Goal: Transaction & Acquisition: Obtain resource

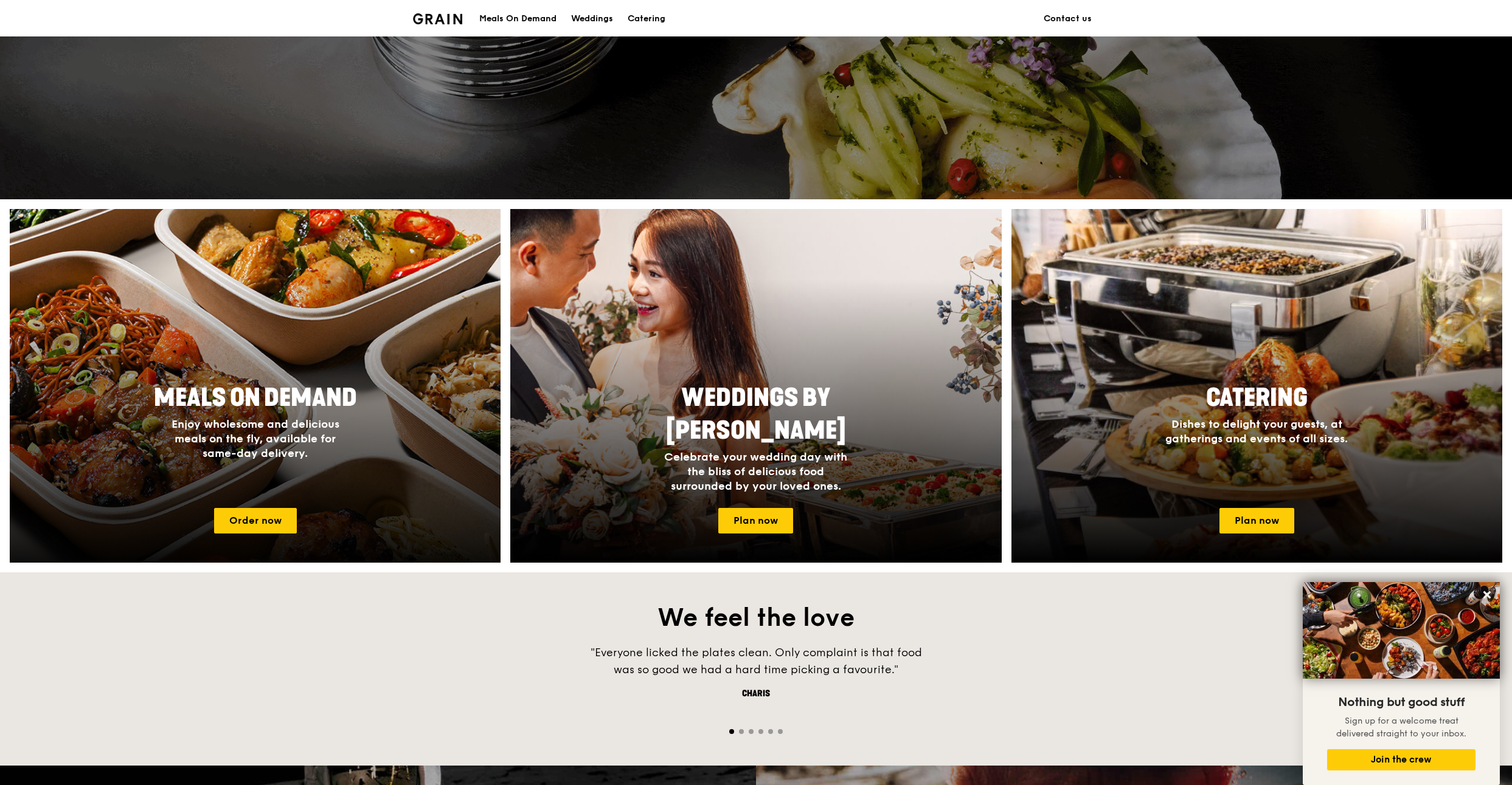
scroll to position [192, 0]
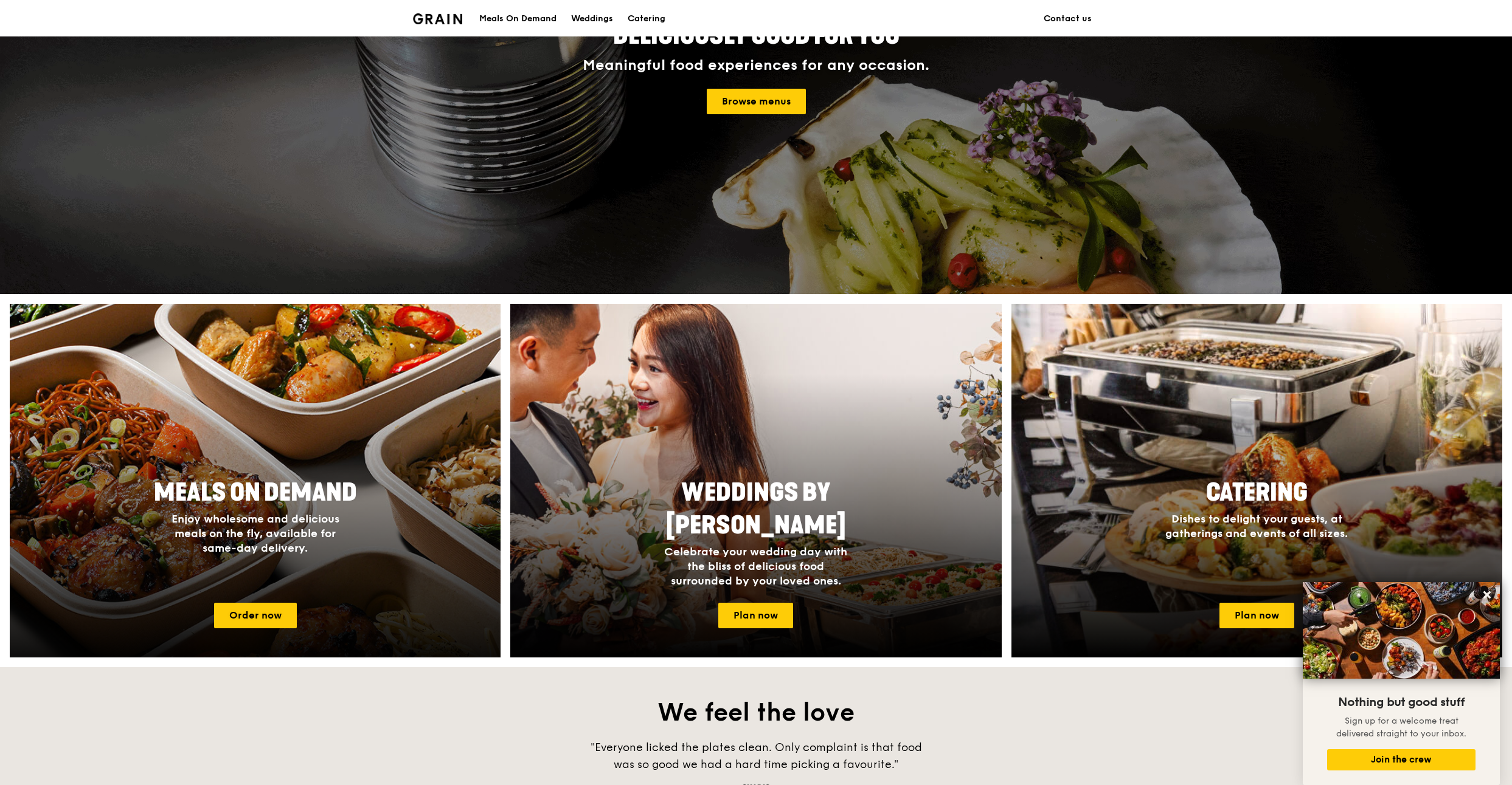
click at [277, 570] on div "Meals On Demand Enjoy wholesome and delicious meals on the fly, available for s…" at bounding box center [254, 533] width 491 height 121
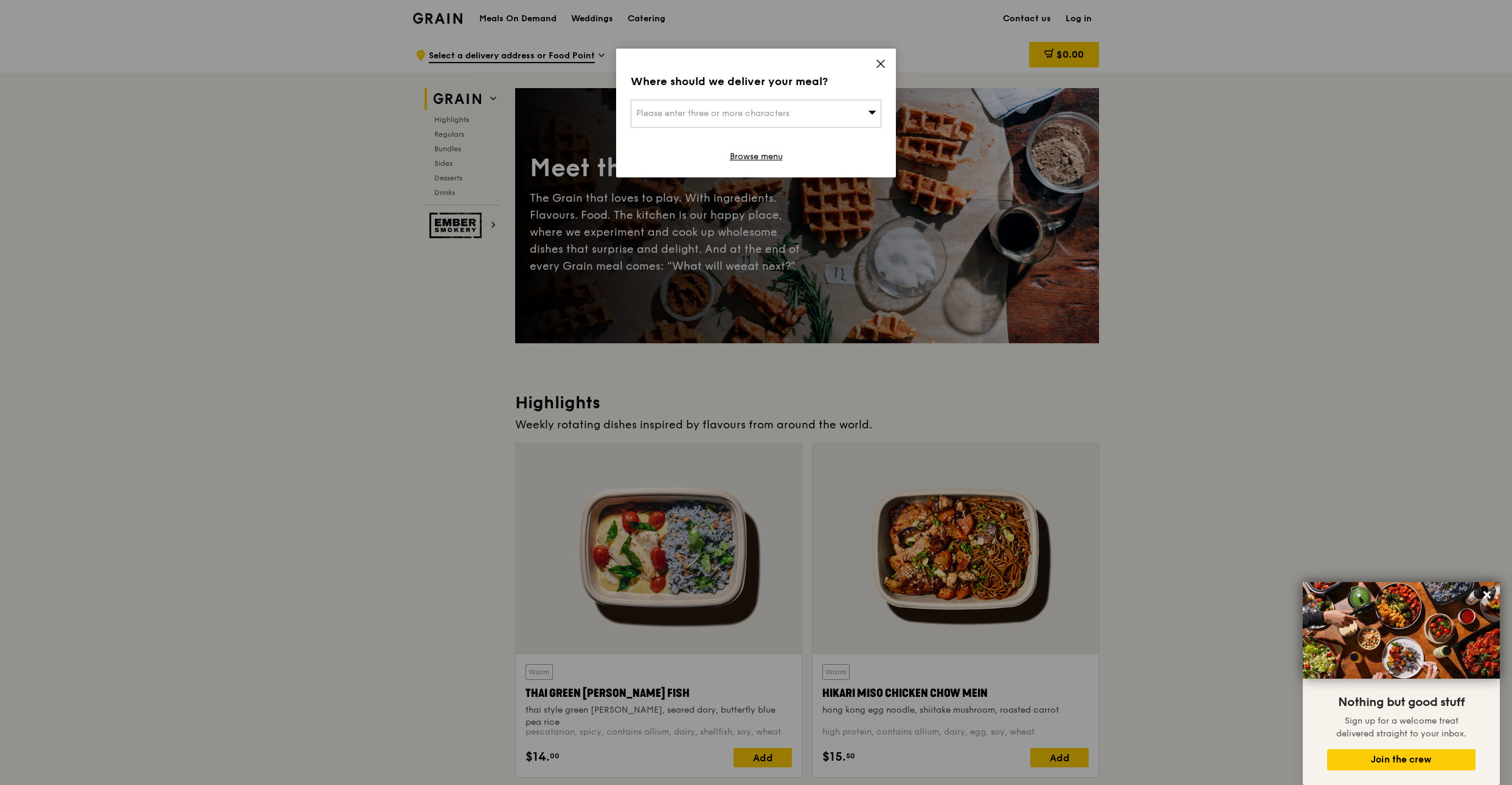
click at [880, 58] on div "Where should we deliver your meal? Please enter three or more characters Browse…" at bounding box center [756, 113] width 279 height 129
click at [876, 62] on icon at bounding box center [880, 64] width 11 height 11
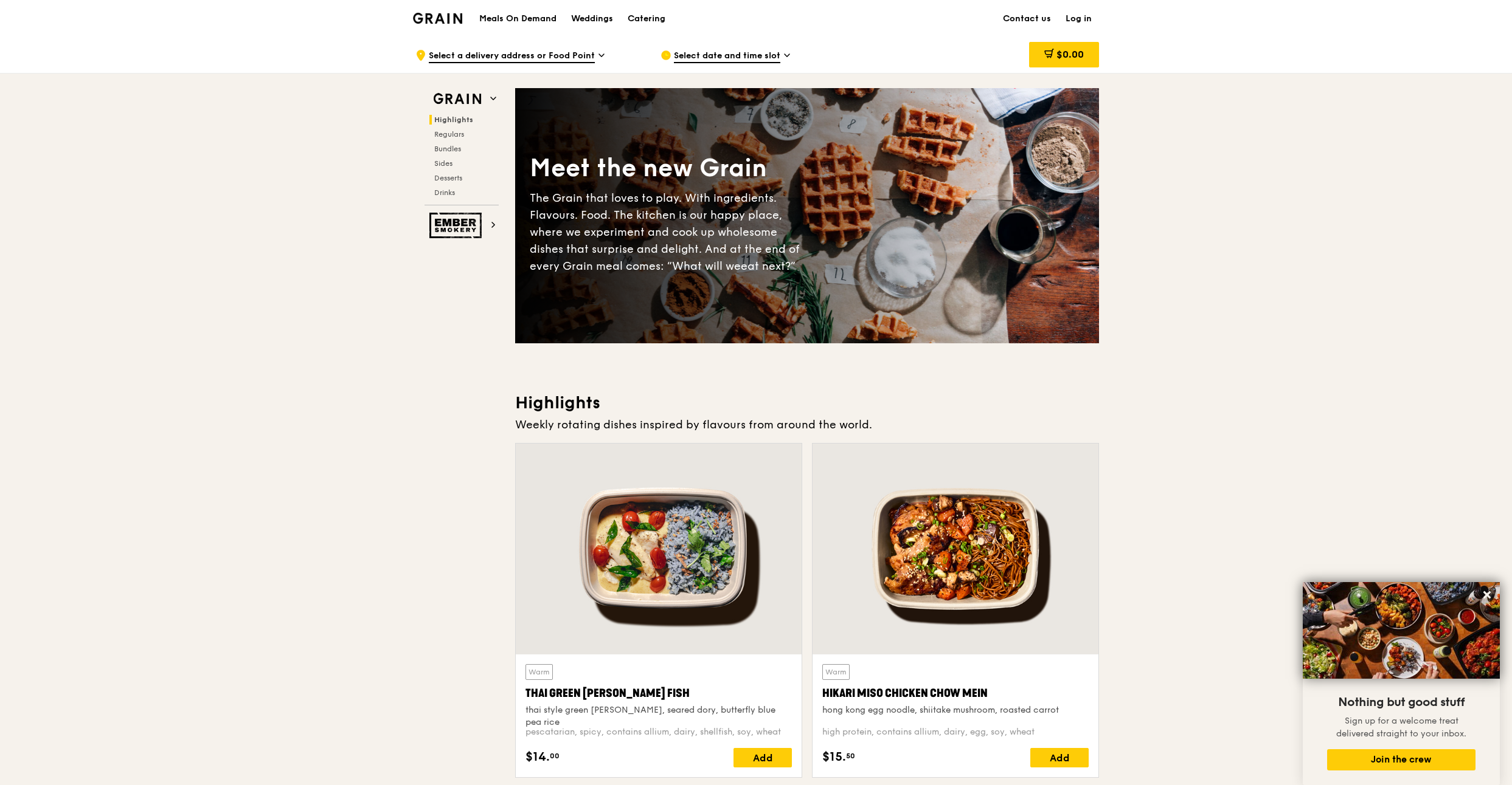
click at [464, 16] on div "Meals On Demand Weddings Catering Contact us Log in" at bounding box center [756, 18] width 686 height 37
click at [461, 17] on img at bounding box center [438, 17] width 49 height 11
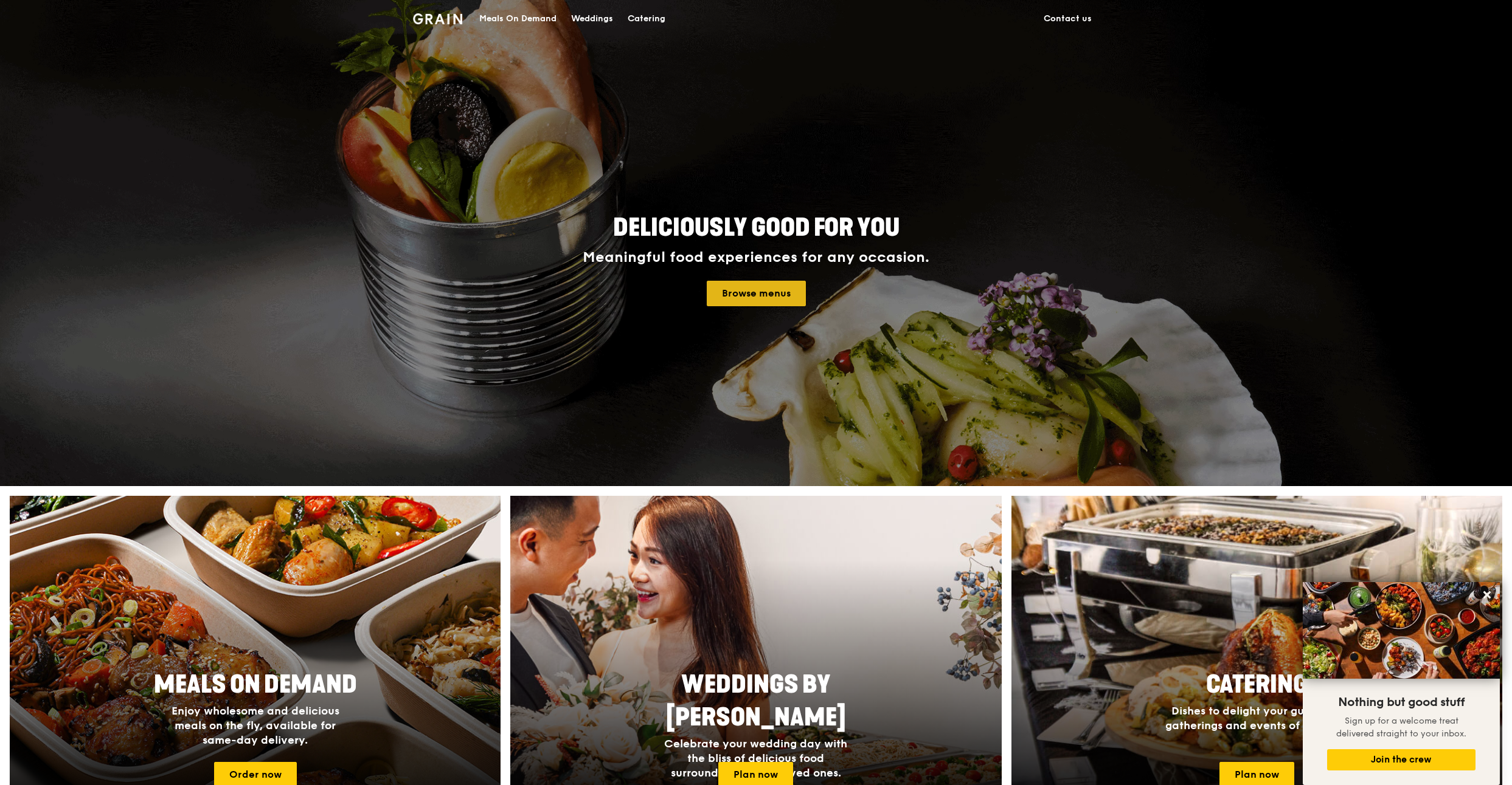
click at [766, 293] on link "Browse menus" at bounding box center [756, 294] width 99 height 26
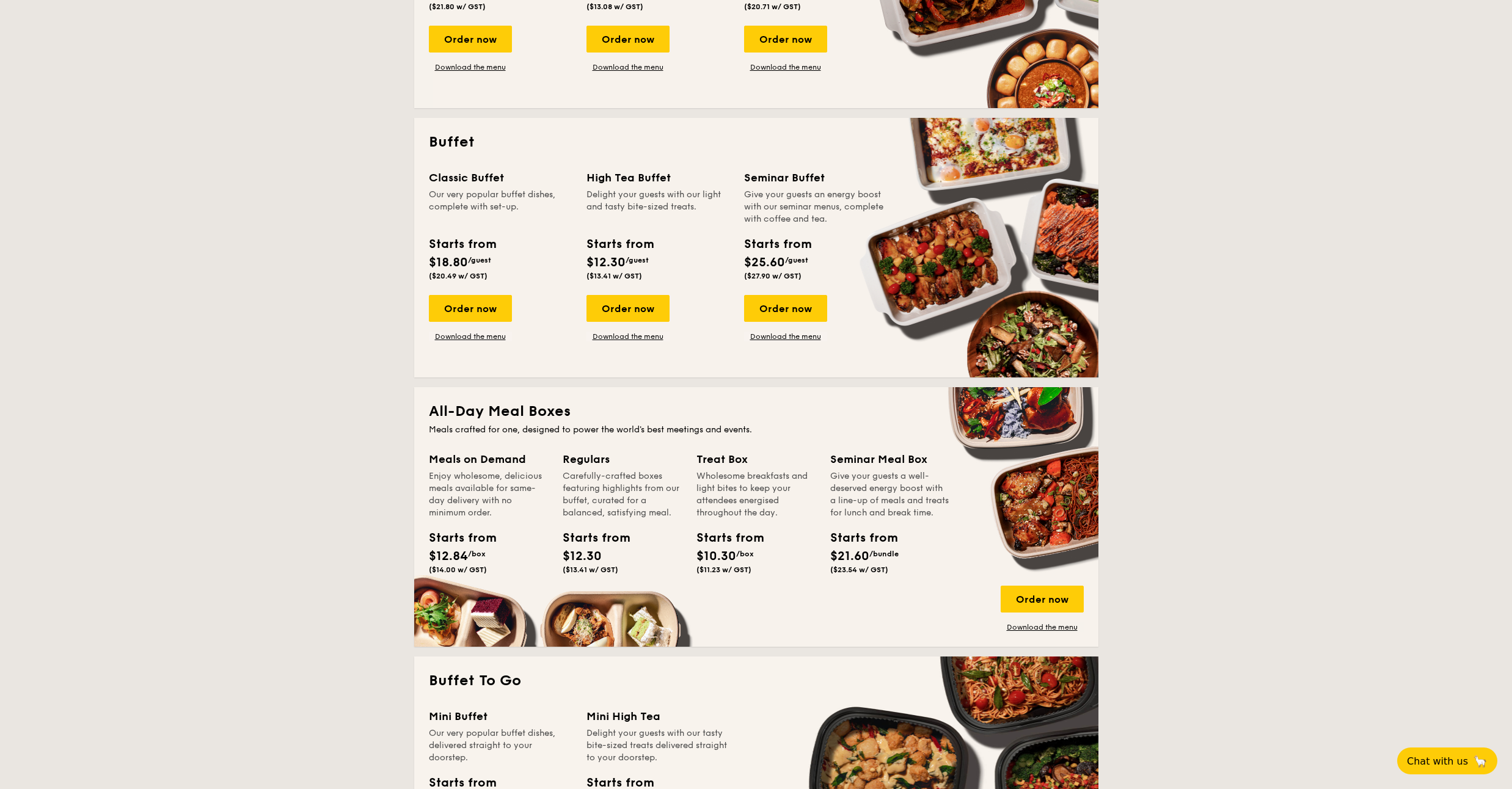
scroll to position [587, 0]
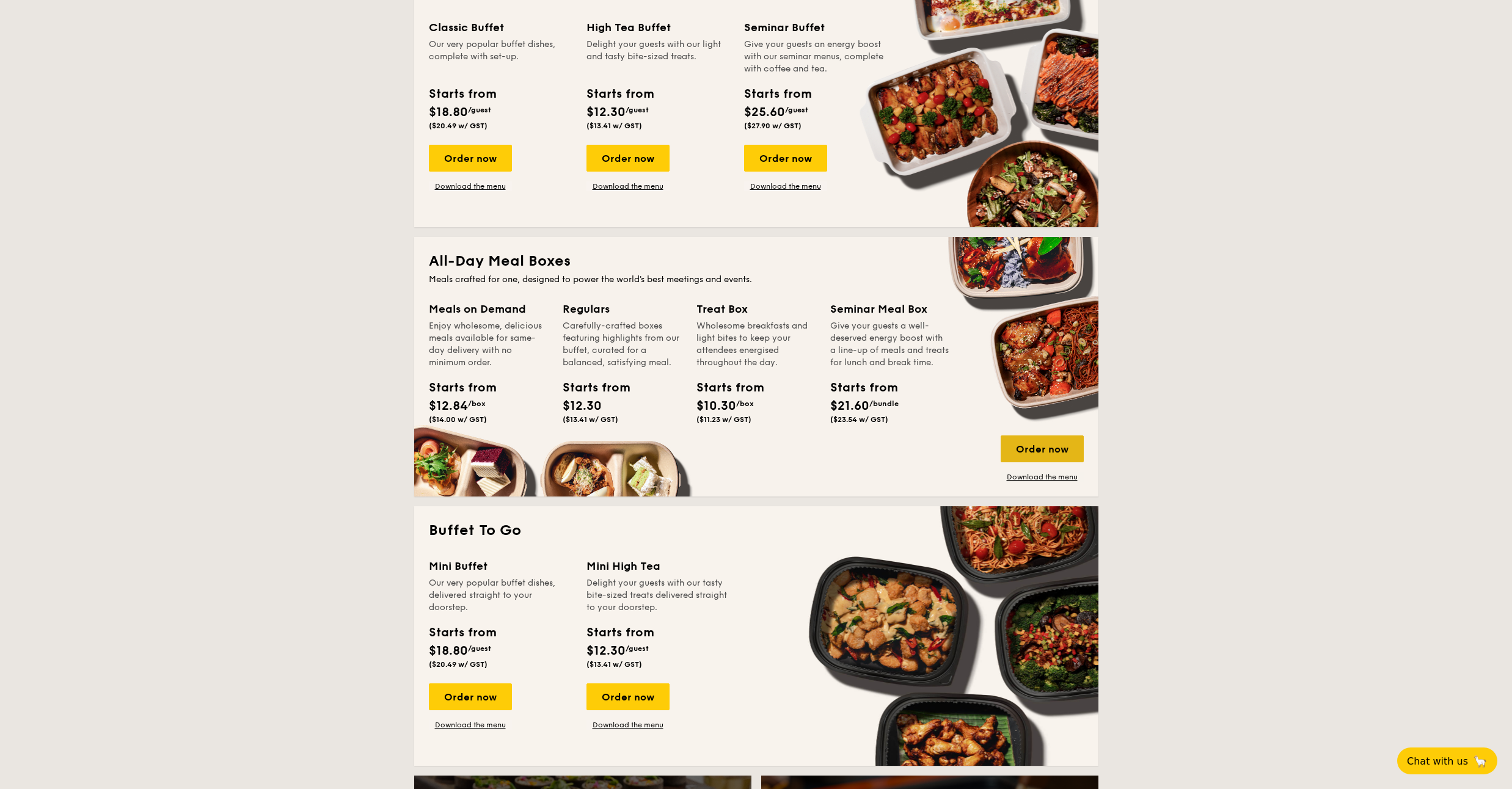
click at [1056, 454] on div "Order now" at bounding box center [1043, 449] width 83 height 27
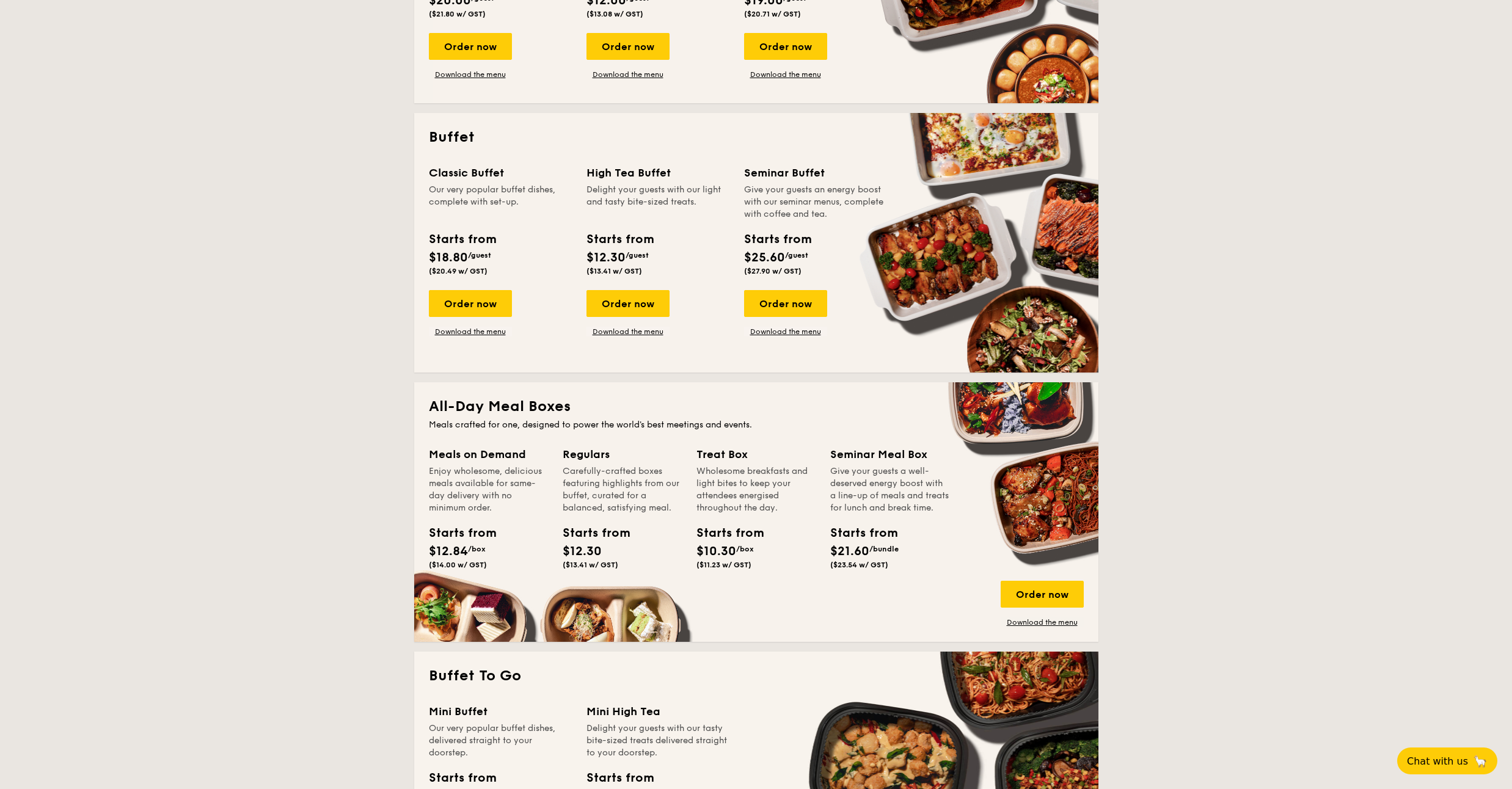
scroll to position [530, 0]
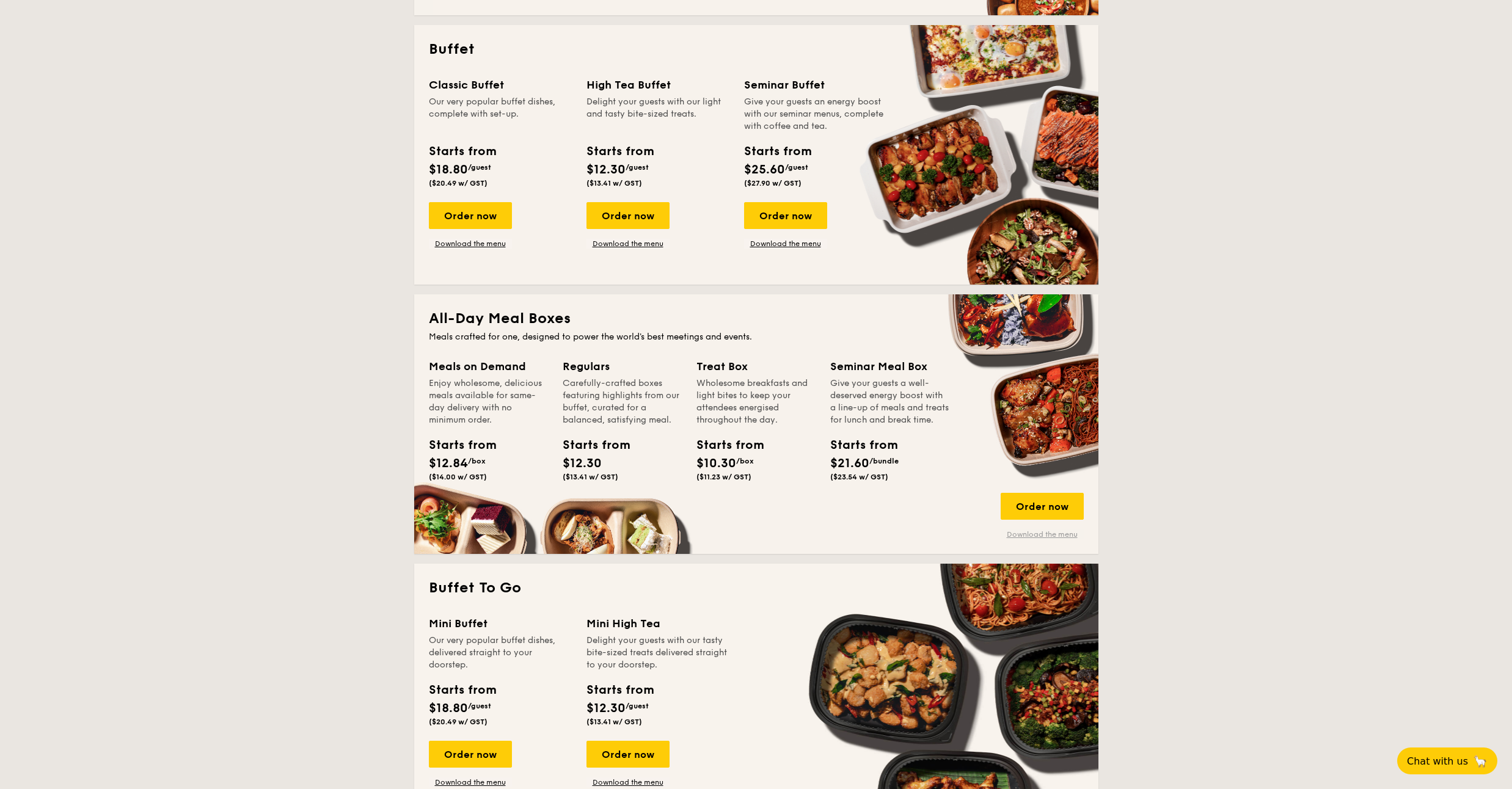
click at [1056, 534] on link "Download the menu" at bounding box center [1043, 534] width 83 height 10
